Goal: Task Accomplishment & Management: Manage account settings

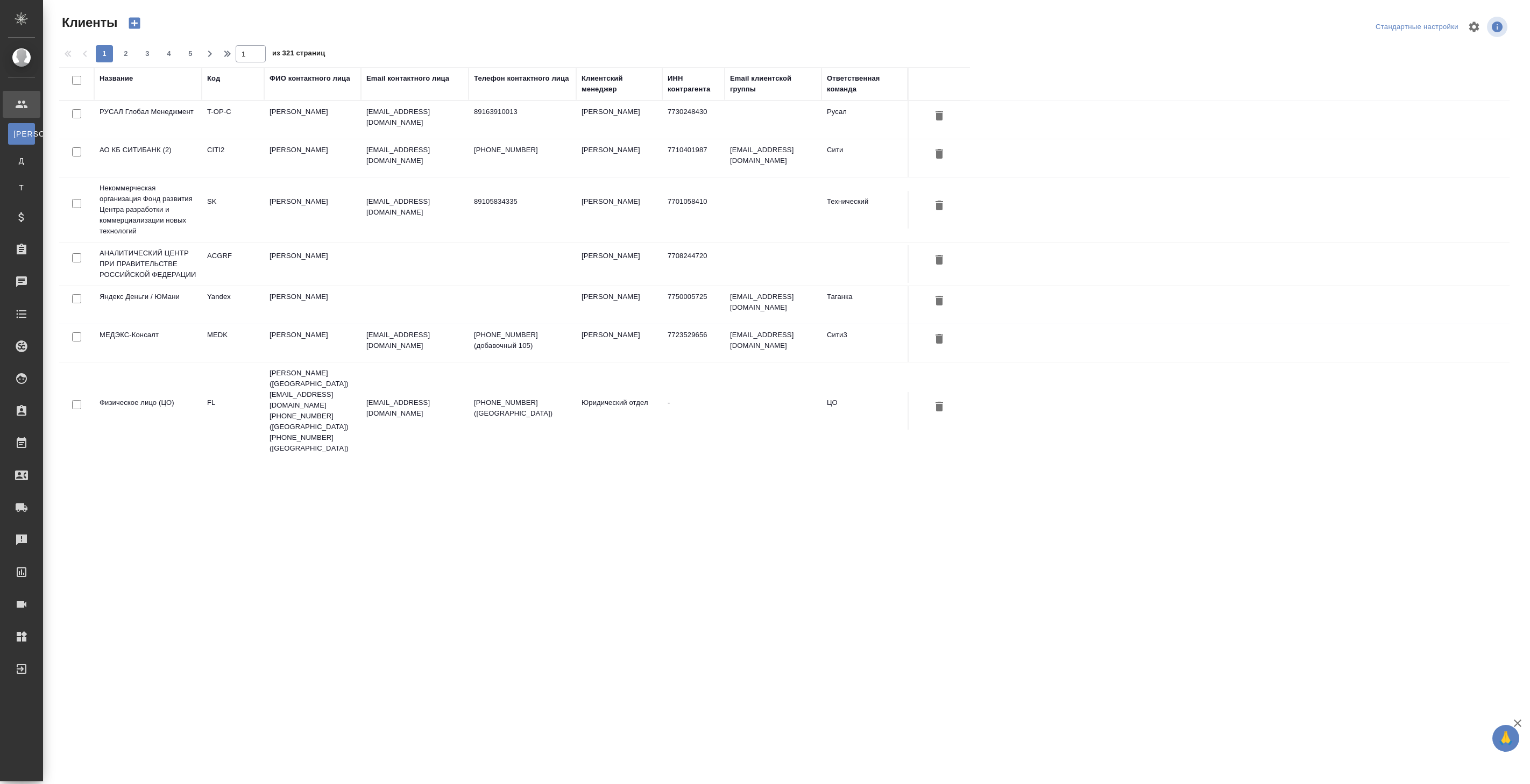
select select "RU"
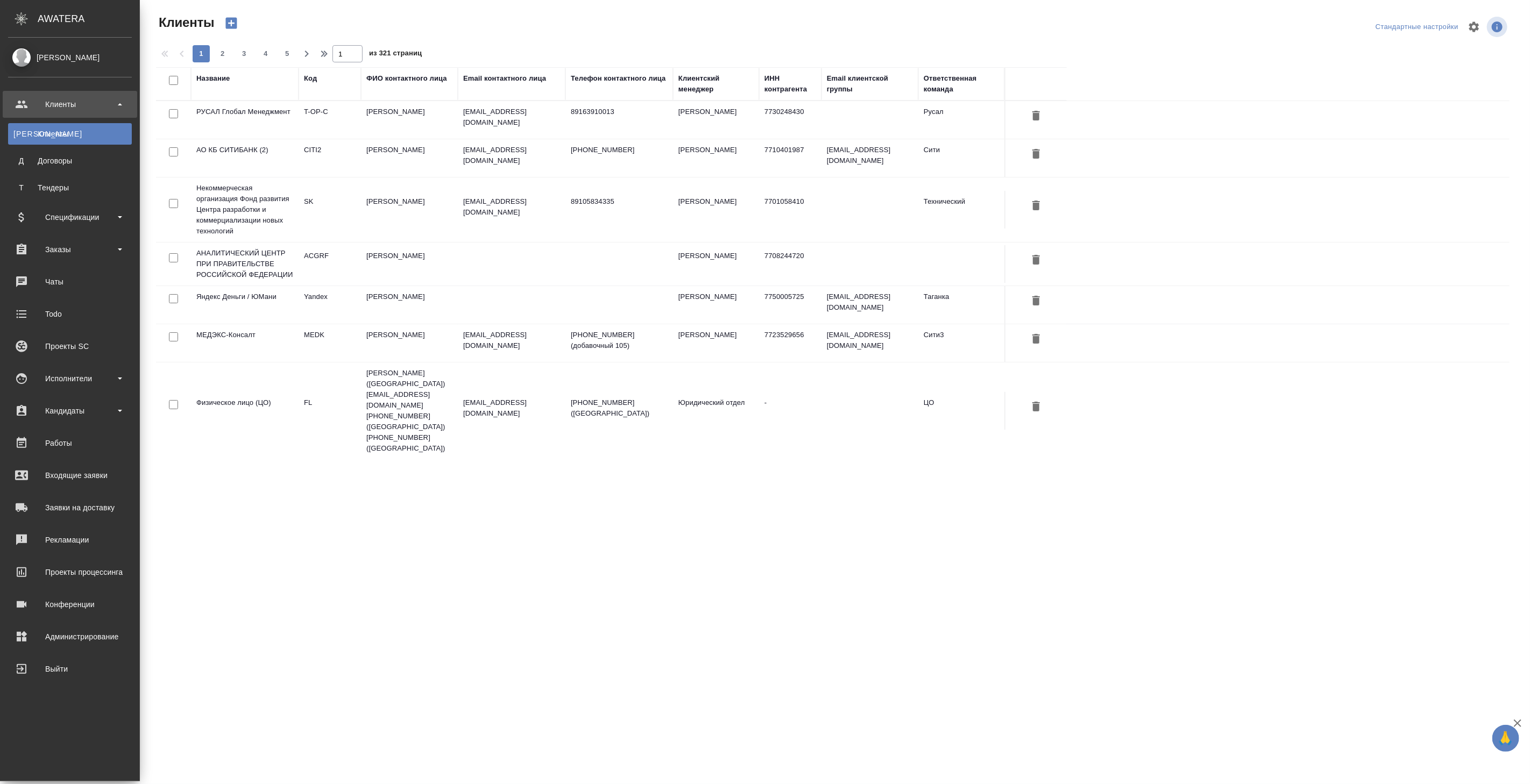
click at [16, 58] on div "Koroleva Valeria" at bounding box center [69, 57] width 124 height 12
click at [83, 665] on div "Выйти" at bounding box center [69, 669] width 124 height 16
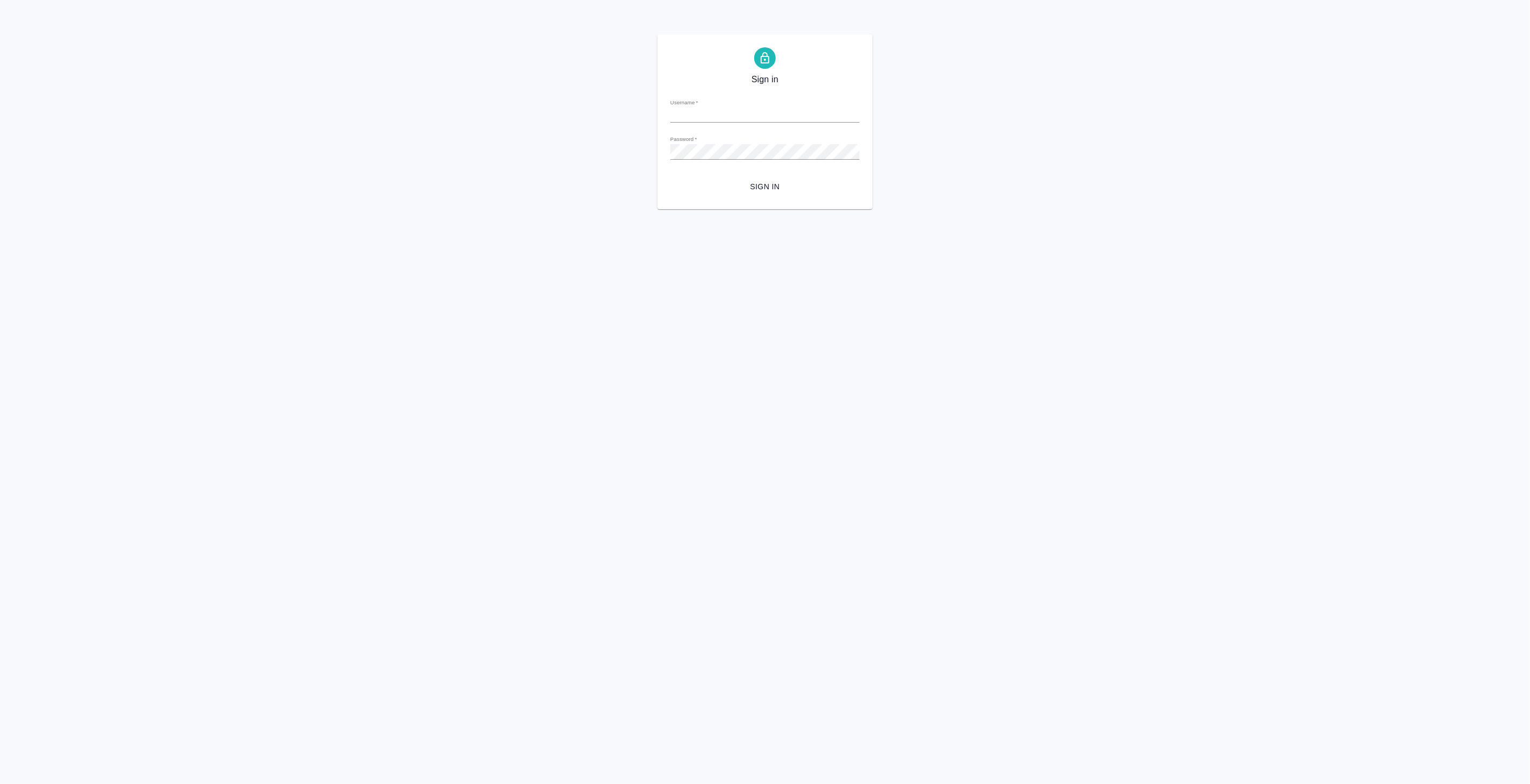
type input "[PERSON_NAME][EMAIL_ADDRESS][DOMAIN_NAME]"
drag, startPoint x: 777, startPoint y: 111, endPoint x: 609, endPoint y: 110, distance: 168.0
click at [609, 110] on div "Sign in Username   * [PERSON_NAME][EMAIL_ADDRESS][DOMAIN_NAME] Password   * url…" at bounding box center [765, 122] width 1530 height 175
click at [951, 60] on div "Sign in Username   * [PERSON_NAME][EMAIL_ADDRESS][DOMAIN_NAME] Password   * url…" at bounding box center [765, 122] width 1530 height 175
